Goal: Task Accomplishment & Management: Complete application form

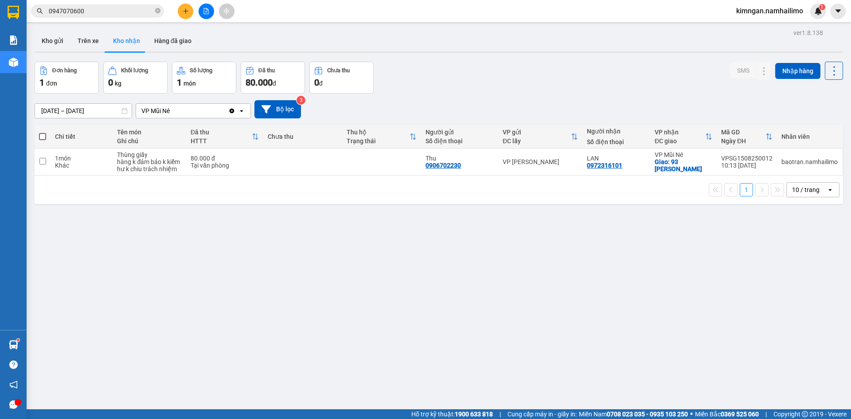
click at [176, 13] on div at bounding box center [206, 12] width 66 height 16
click at [182, 11] on button at bounding box center [186, 12] width 16 height 16
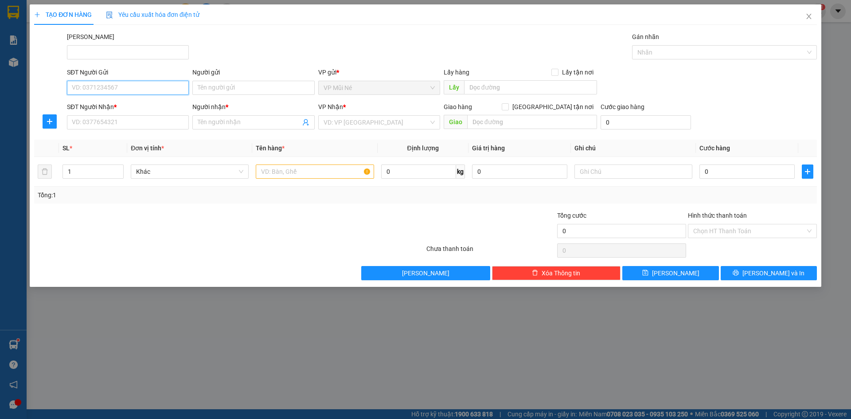
click at [128, 86] on input "SĐT Người Gửi" at bounding box center [128, 88] width 122 height 14
type input "0394274027"
click at [133, 109] on div "0394274027 - A. TÚ" at bounding box center [127, 106] width 111 height 10
type input "A. TÚ"
type input "0986002804"
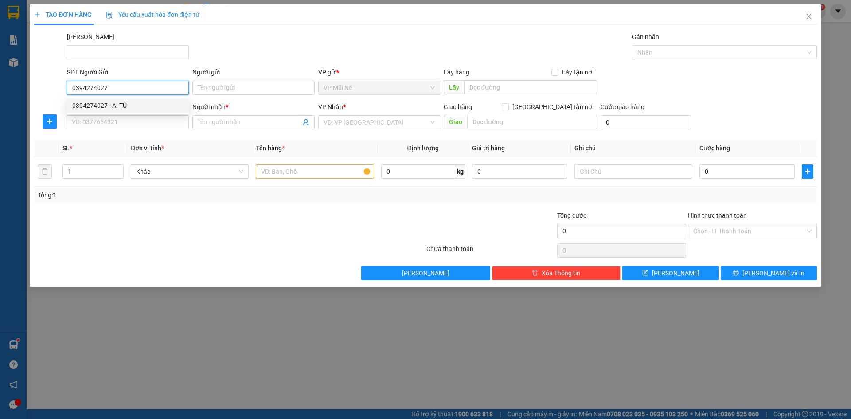
type input "THẾ ÂN"
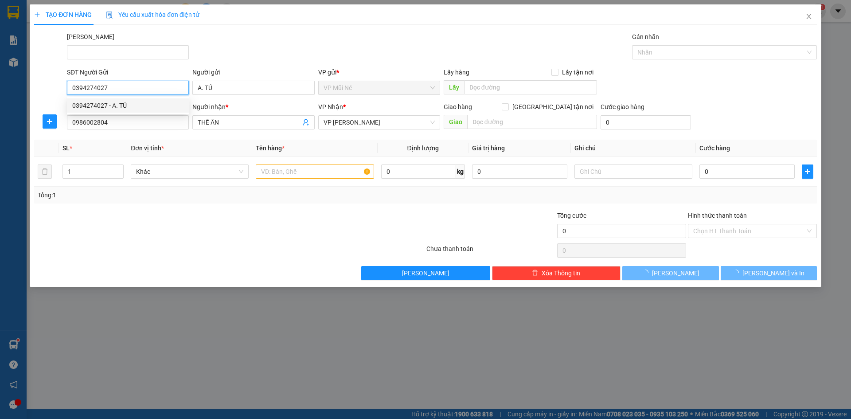
type input "20.000"
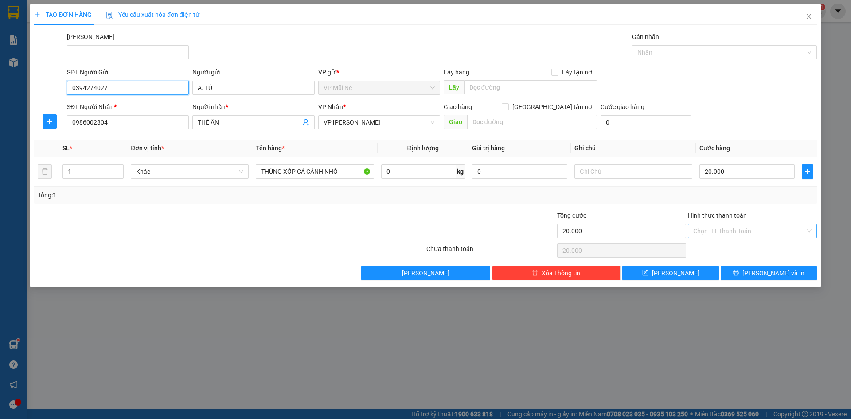
type input "0394274027"
click at [732, 233] on input "Hình thức thanh toán" at bounding box center [749, 230] width 112 height 13
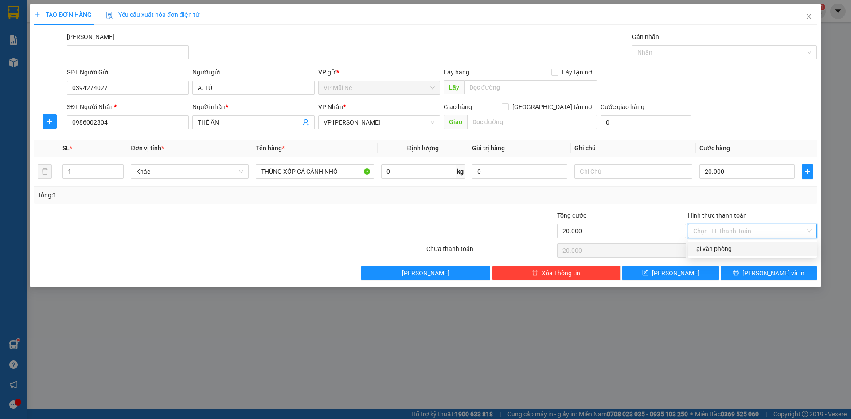
click at [728, 247] on div "Tại văn phòng" at bounding box center [752, 249] width 118 height 10
type input "0"
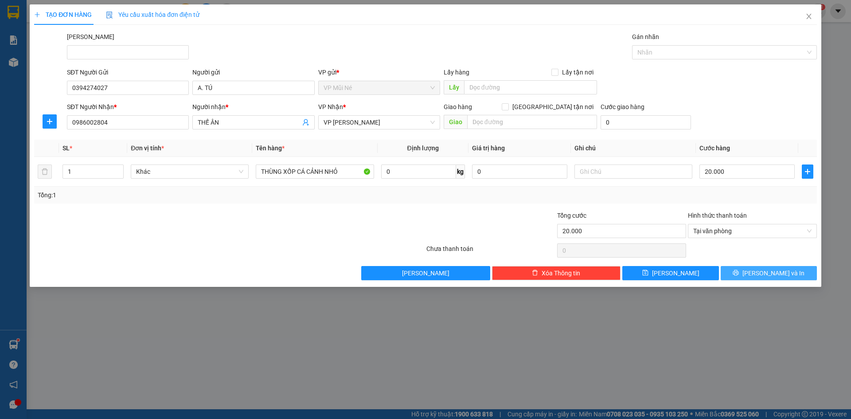
click at [739, 270] on icon "printer" at bounding box center [736, 272] width 6 height 6
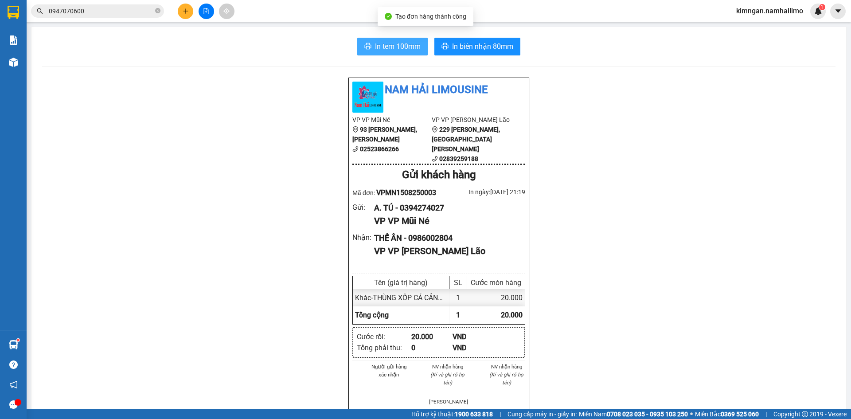
click at [380, 51] on button "In tem 100mm" at bounding box center [392, 47] width 70 height 18
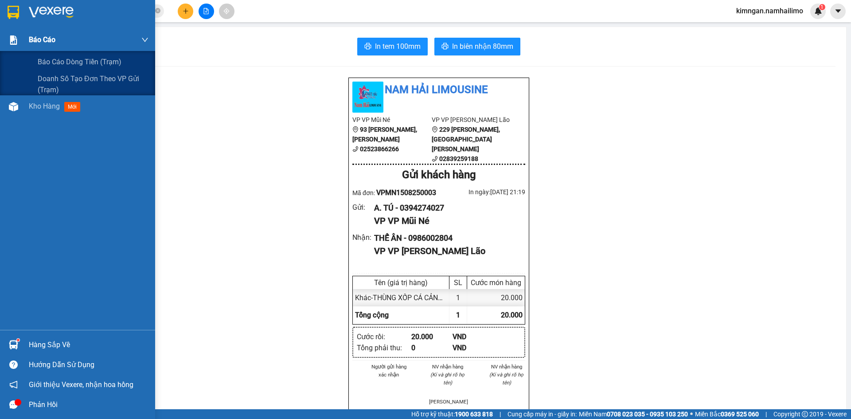
click at [43, 39] on span "Báo cáo" at bounding box center [42, 39] width 27 height 11
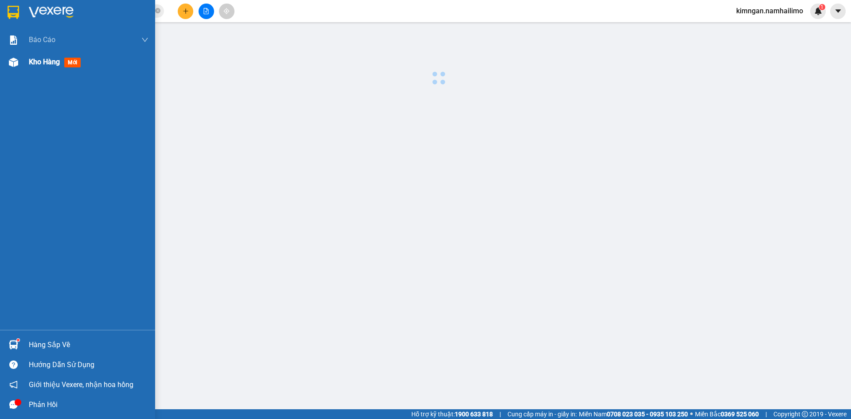
click at [46, 62] on span "Kho hàng" at bounding box center [44, 62] width 31 height 8
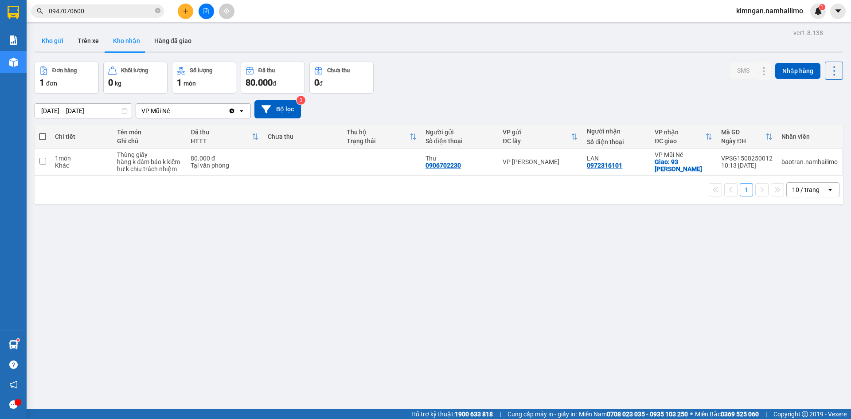
click at [49, 40] on button "Kho gửi" at bounding box center [53, 40] width 36 height 21
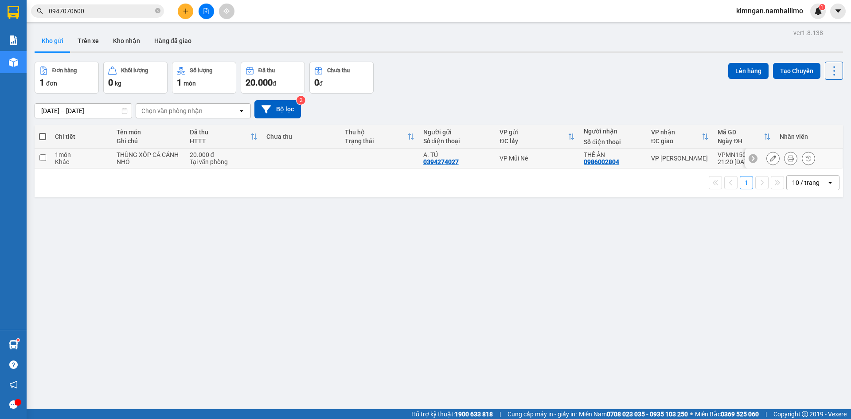
click at [770, 161] on icon at bounding box center [773, 158] width 6 height 6
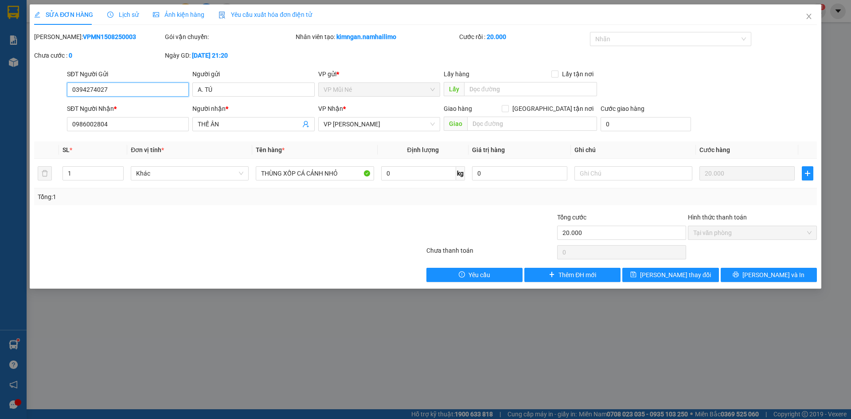
drag, startPoint x: 115, startPoint y: 90, endPoint x: 48, endPoint y: 90, distance: 66.9
click at [48, 90] on div "SĐT Người Gửi 0394274027 0394274027 Người gửi A. TÚ VP gửi * VP Mũi Né Lấy hàng…" at bounding box center [425, 84] width 785 height 31
drag, startPoint x: 121, startPoint y: 124, endPoint x: 57, endPoint y: 124, distance: 64.7
click at [57, 124] on div "SĐT Người Nhận * 0986002804 0986002804 Người nhận * THẾ ÂN VP Nhận * VP [PERSON…" at bounding box center [425, 119] width 785 height 31
paste input "394274027"
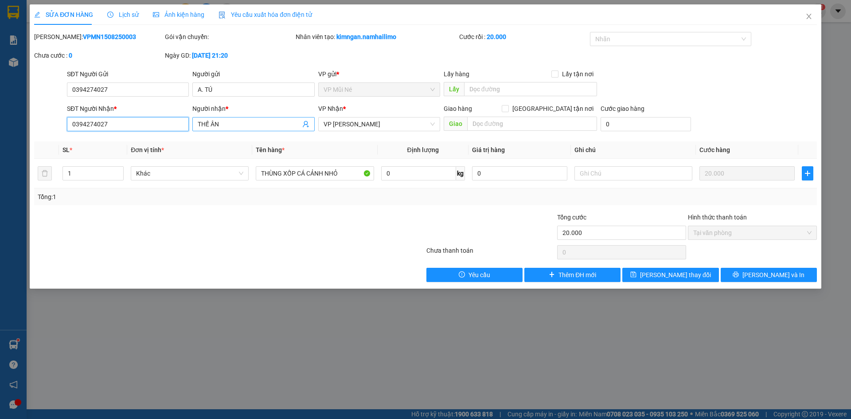
type input "0394274027"
drag, startPoint x: 227, startPoint y: 124, endPoint x: 164, endPoint y: 135, distance: 63.8
click at [164, 135] on div "Total Paid Fee 20.000 Total UnPaid Fee 0 Cash Collection Total Fee Mã ĐH: VPMN1…" at bounding box center [425, 157] width 783 height 250
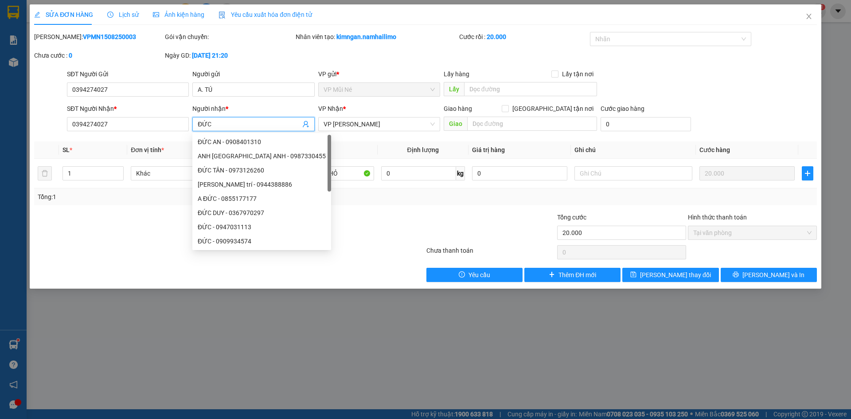
type input "ĐỨC"
click at [109, 257] on div at bounding box center [229, 252] width 392 height 18
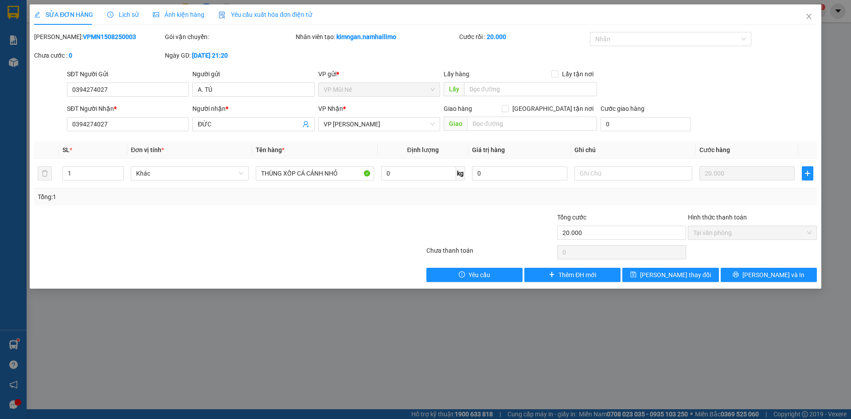
click at [109, 257] on div at bounding box center [229, 252] width 392 height 18
click at [661, 277] on span "[PERSON_NAME] thay đổi" at bounding box center [675, 275] width 71 height 10
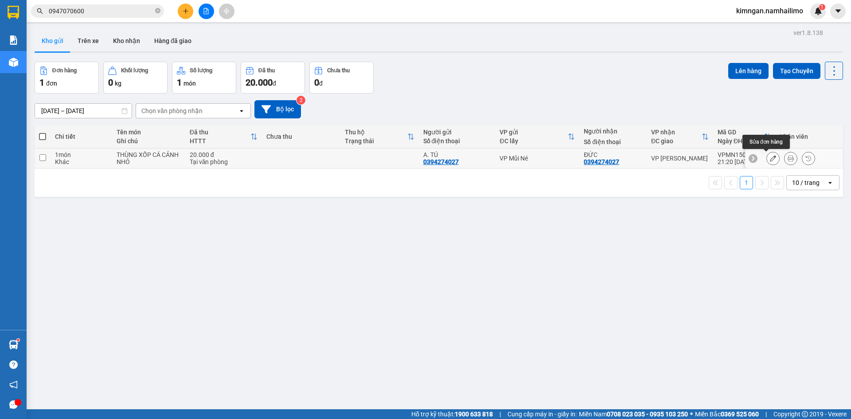
click at [770, 159] on icon at bounding box center [773, 158] width 6 height 6
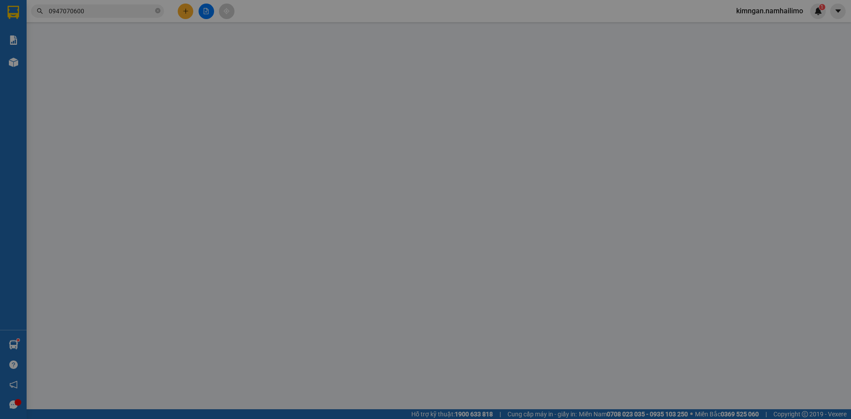
type input "0394274027"
type input "20.000"
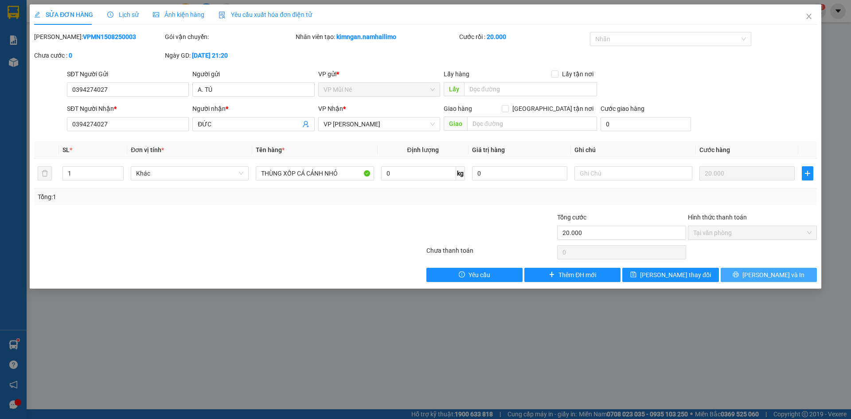
click at [771, 275] on span "[PERSON_NAME] và In" at bounding box center [773, 275] width 62 height 10
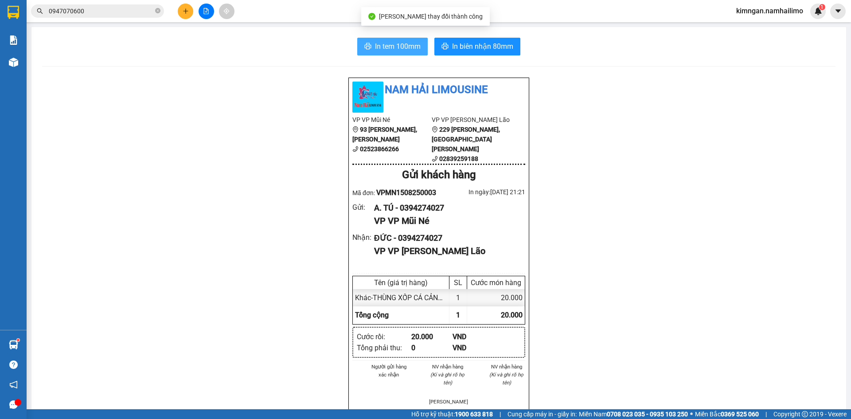
click at [380, 46] on span "In tem 100mm" at bounding box center [398, 46] width 46 height 11
click at [777, 10] on span "kimngan.namhailimo" at bounding box center [769, 10] width 81 height 11
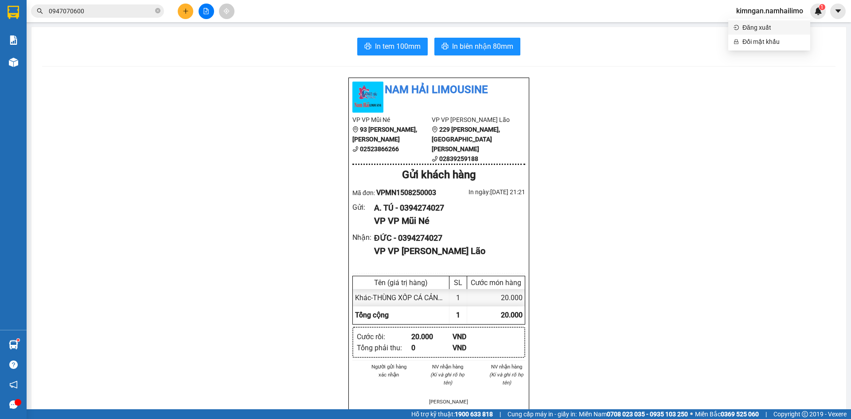
click at [757, 27] on span "Đăng xuất" at bounding box center [773, 28] width 62 height 10
